Goal: Manage account settings

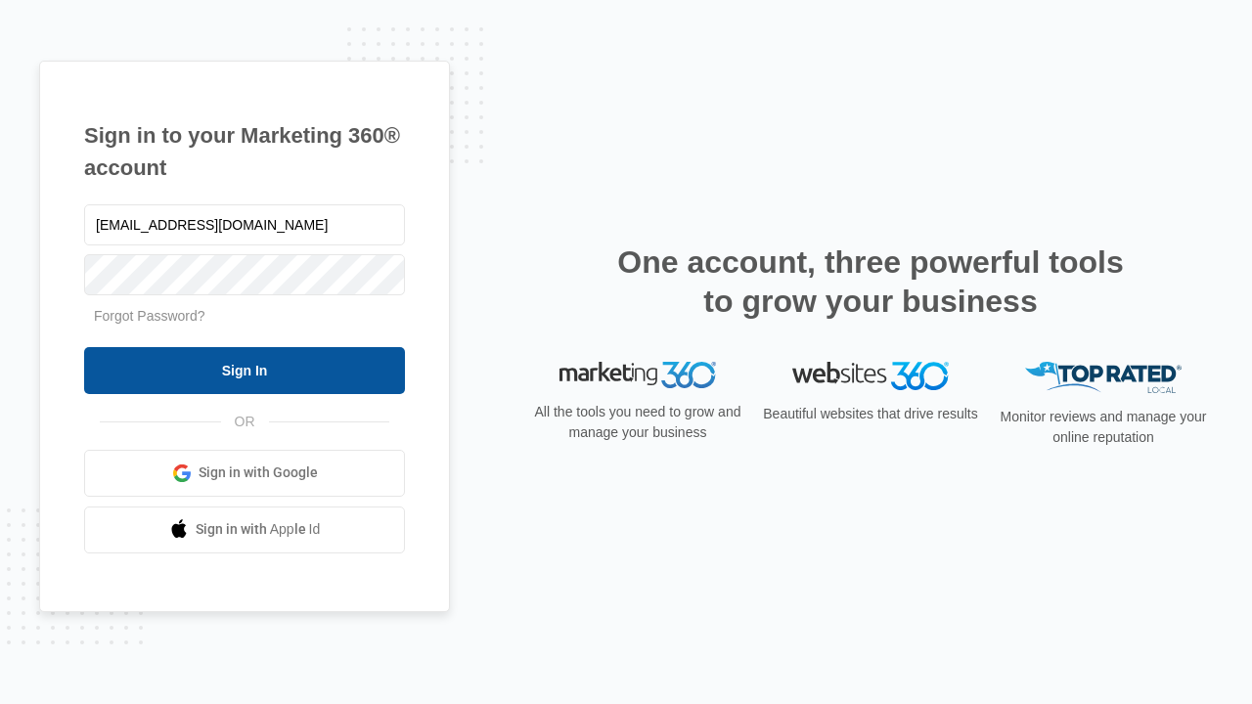
click at [244, 370] on input "Sign In" at bounding box center [244, 370] width 321 height 47
